Goal: Task Accomplishment & Management: Complete application form

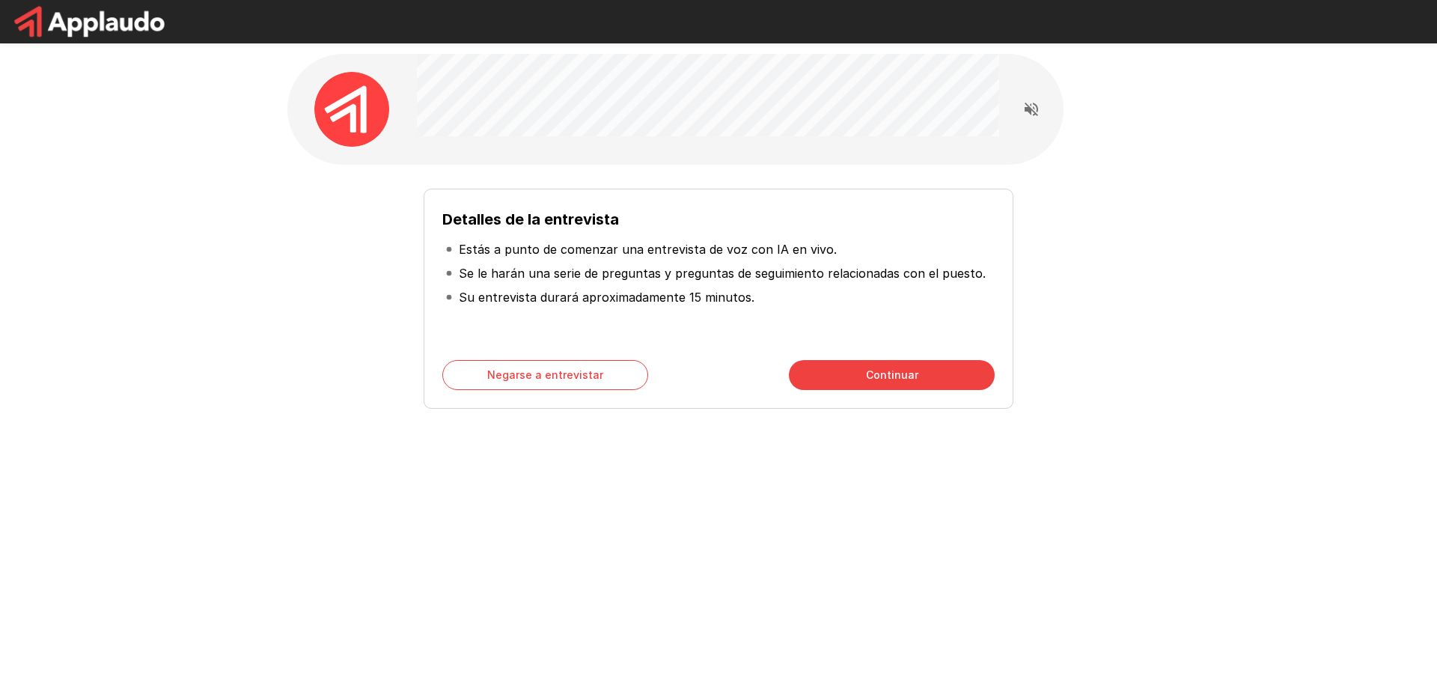
click at [898, 366] on font "Continuar" at bounding box center [892, 374] width 52 height 19
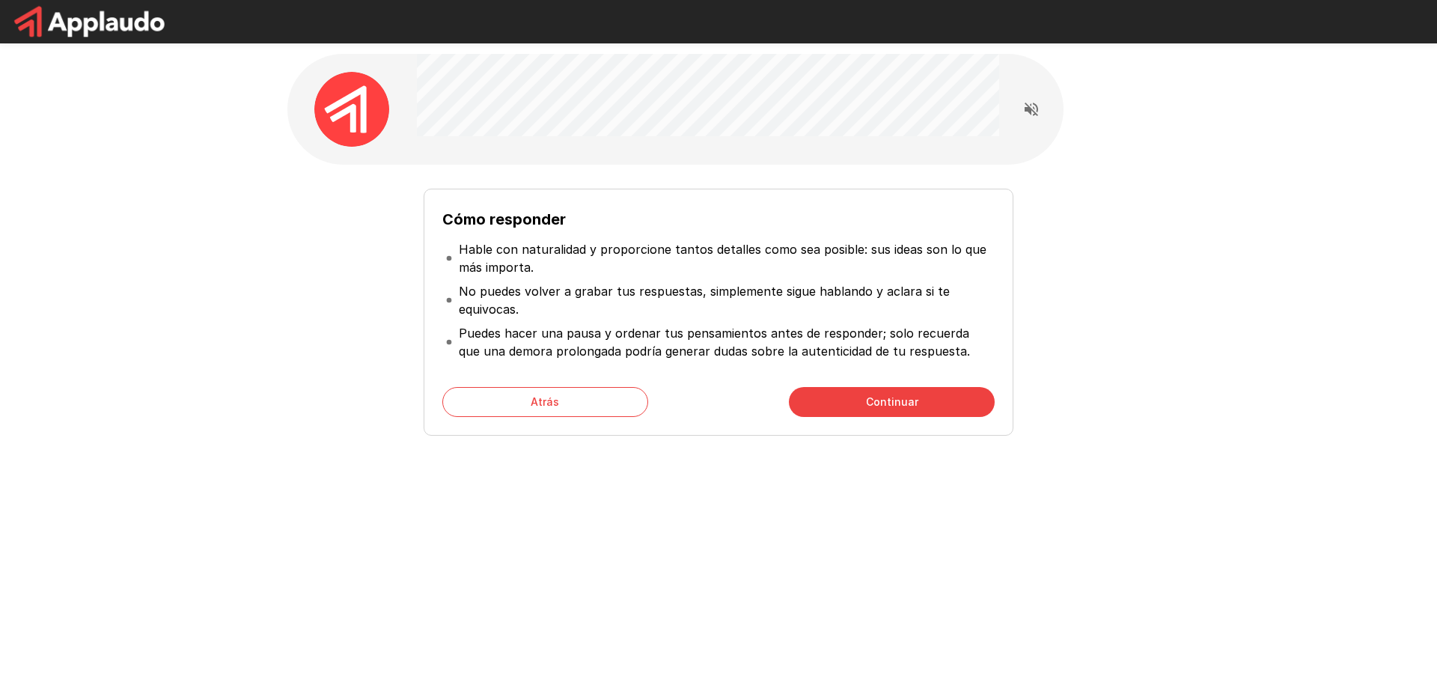
click at [867, 404] on font "Continuar" at bounding box center [892, 401] width 52 height 13
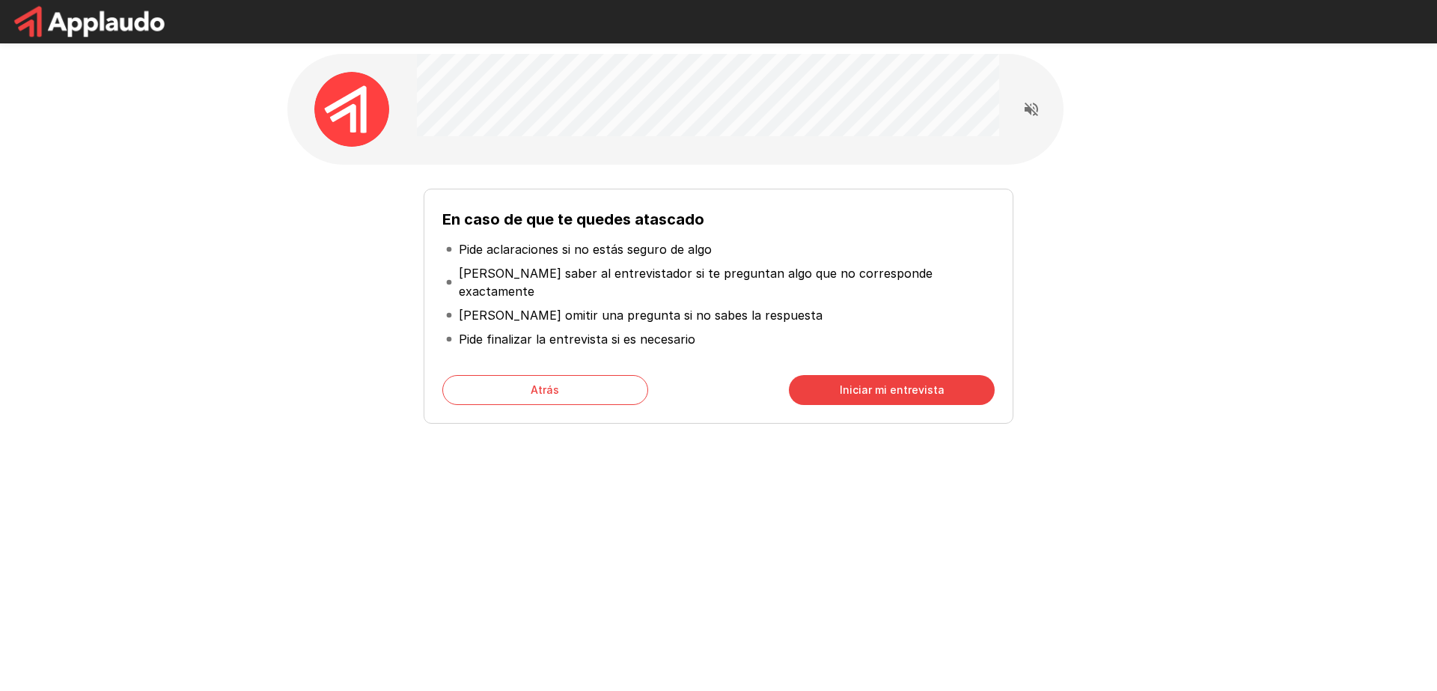
click at [862, 383] on font "Iniciar mi entrevista" at bounding box center [892, 389] width 105 height 13
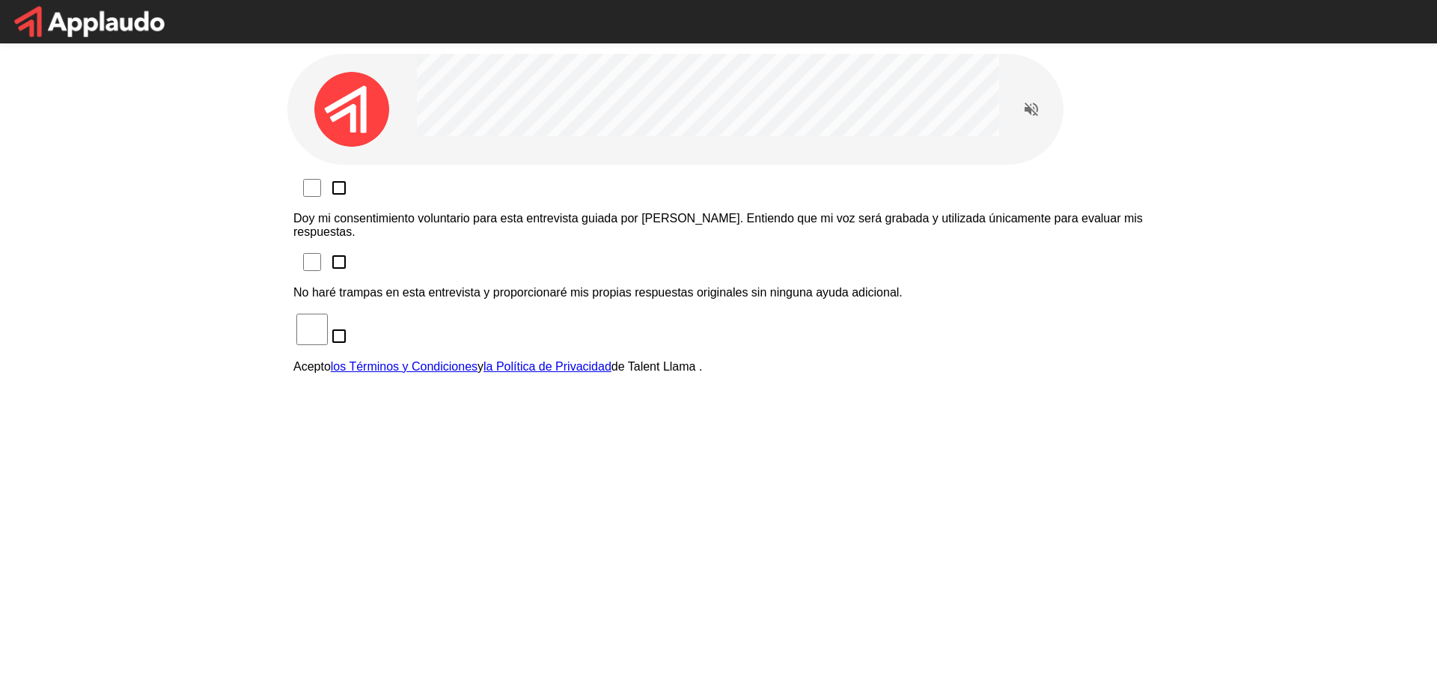
click at [487, 212] on font "Doy mi consentimiento voluntario para esta entrevista guiada por [PERSON_NAME].…" at bounding box center [718, 225] width 850 height 26
click at [490, 286] on font "No haré trampas en esta entrevista y proporcionaré mis propias respuestas origi…" at bounding box center [597, 292] width 609 height 13
click at [331, 360] on font "Acepto" at bounding box center [311, 366] width 37 height 13
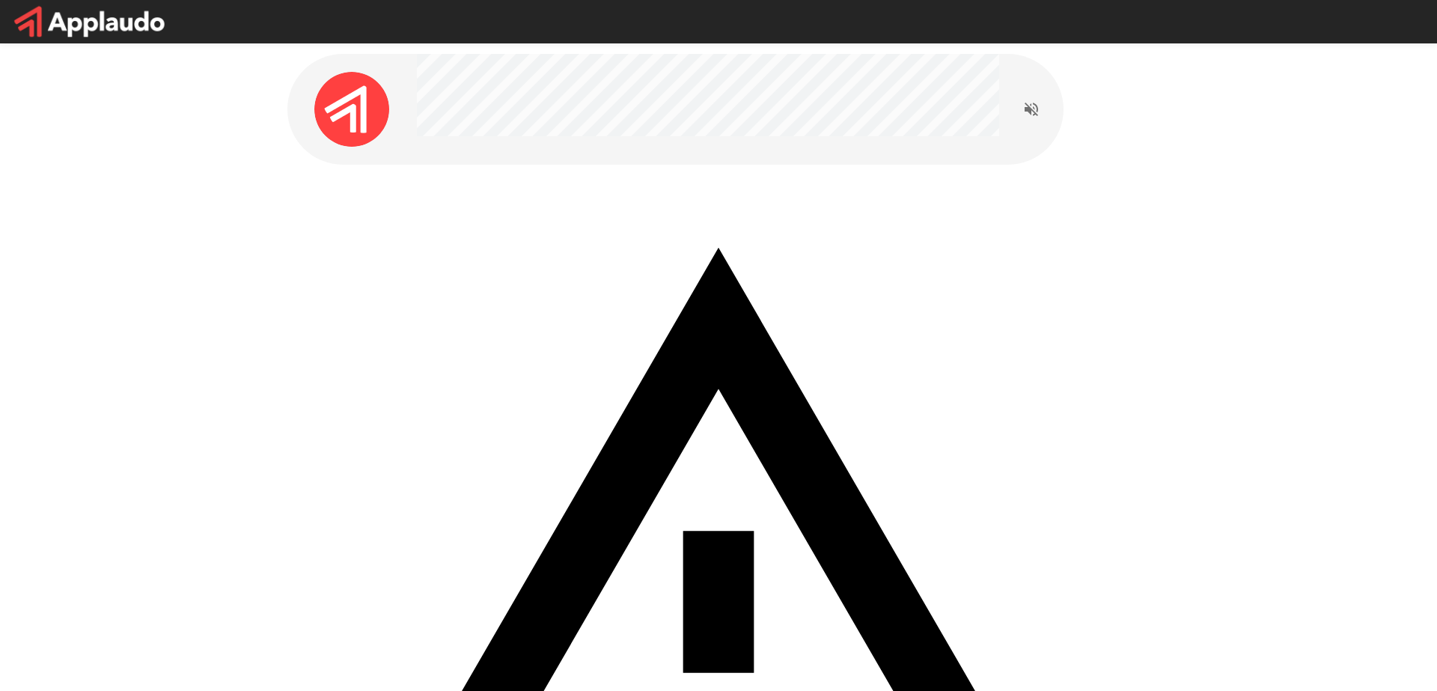
click at [1035, 118] on button "Leer las preguntas en voz alta" at bounding box center [1032, 109] width 30 height 30
